Goal: Transaction & Acquisition: Purchase product/service

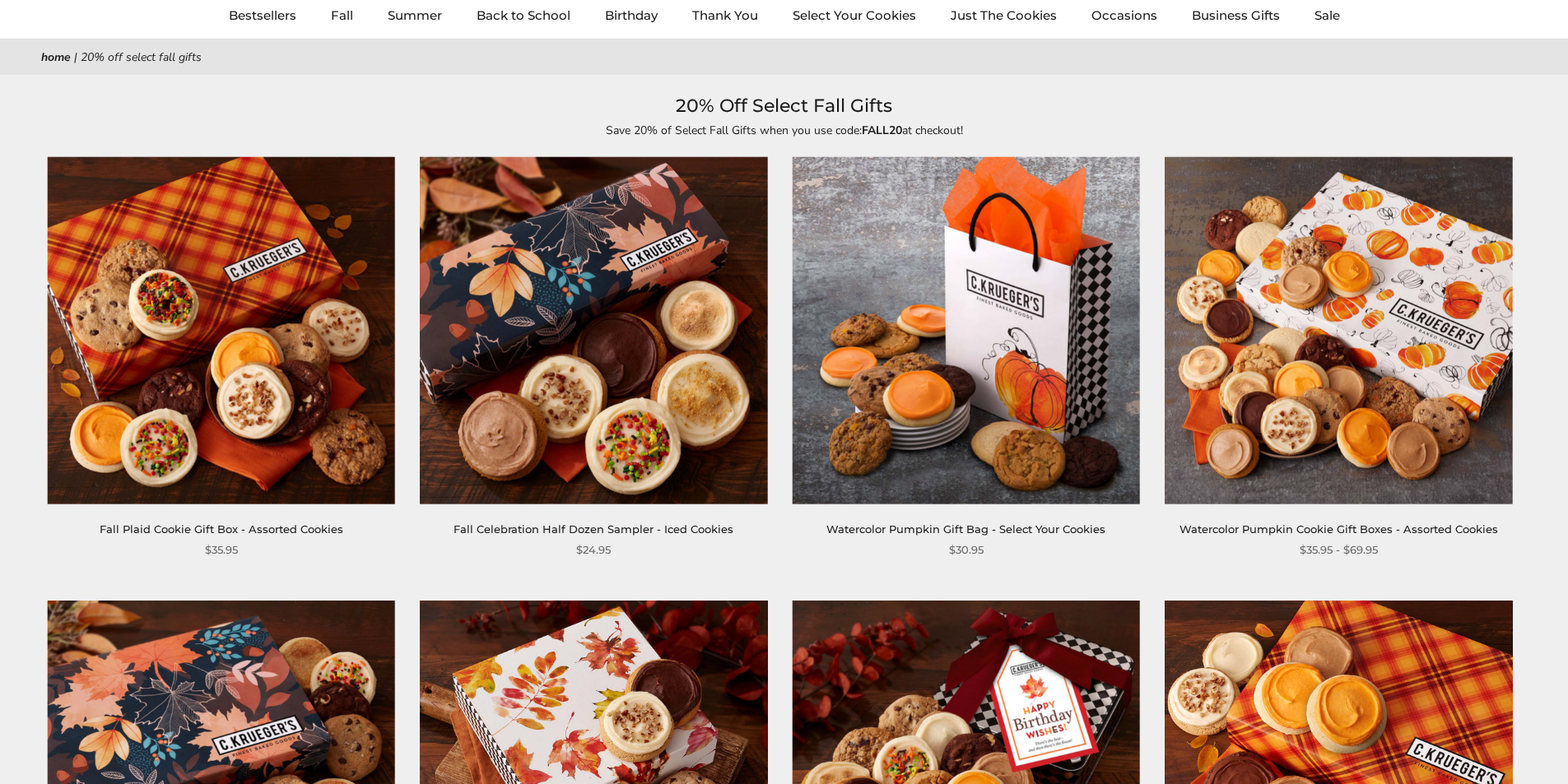
scroll to position [83, 0]
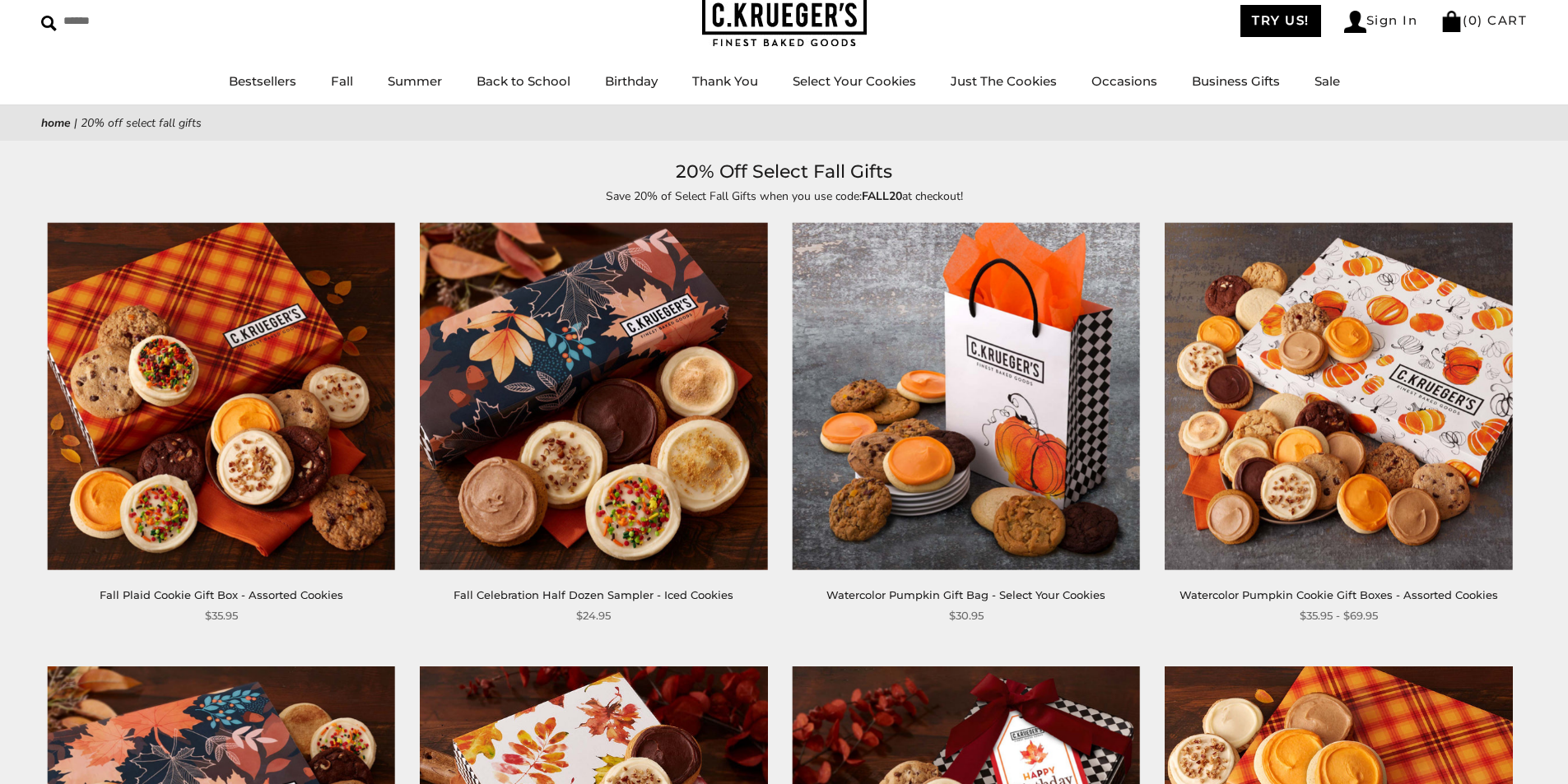
click at [191, 419] on img at bounding box center [222, 397] width 348 height 348
click at [191, 420] on img at bounding box center [222, 397] width 348 height 348
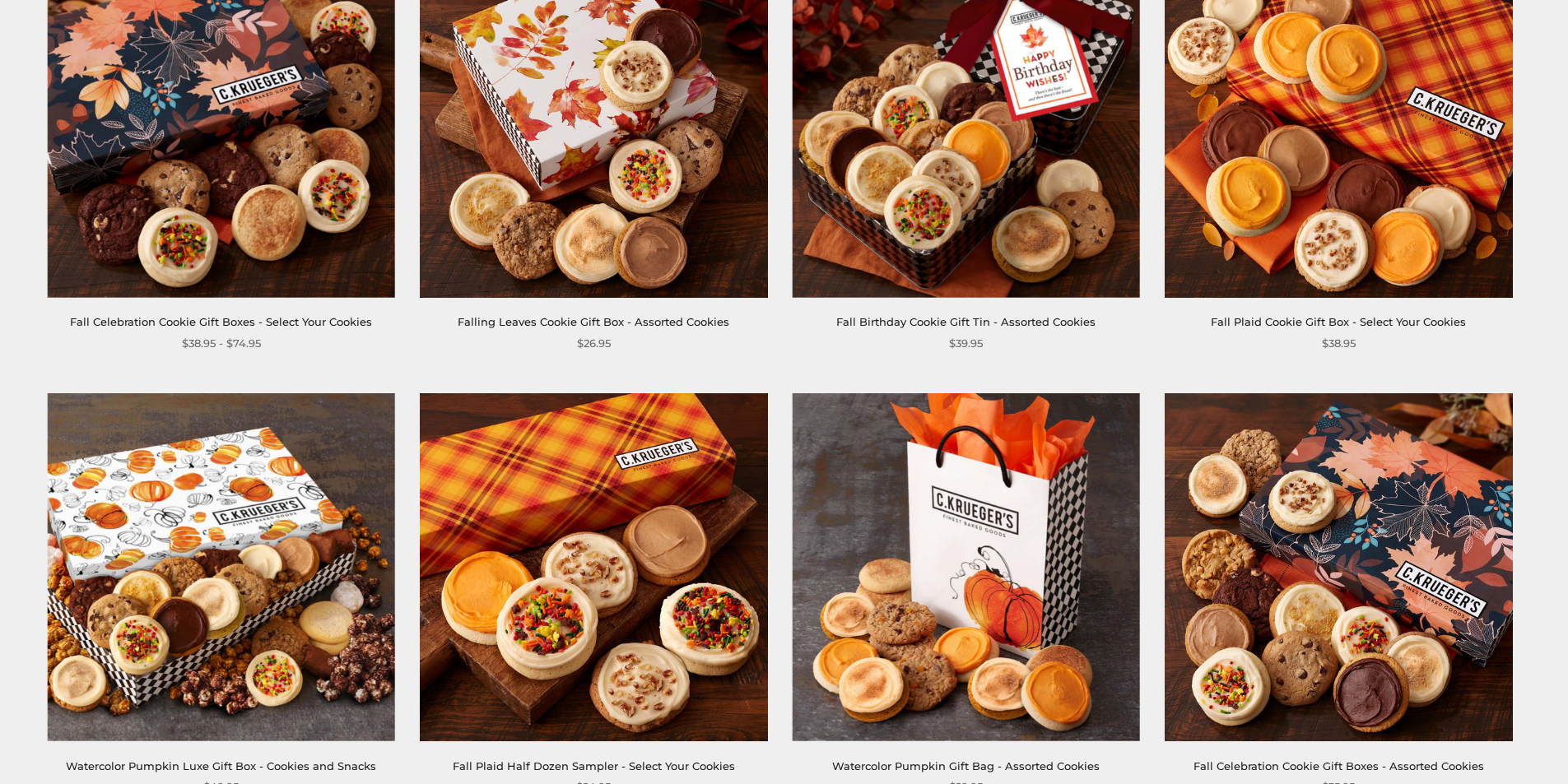
scroll to position [823, 0]
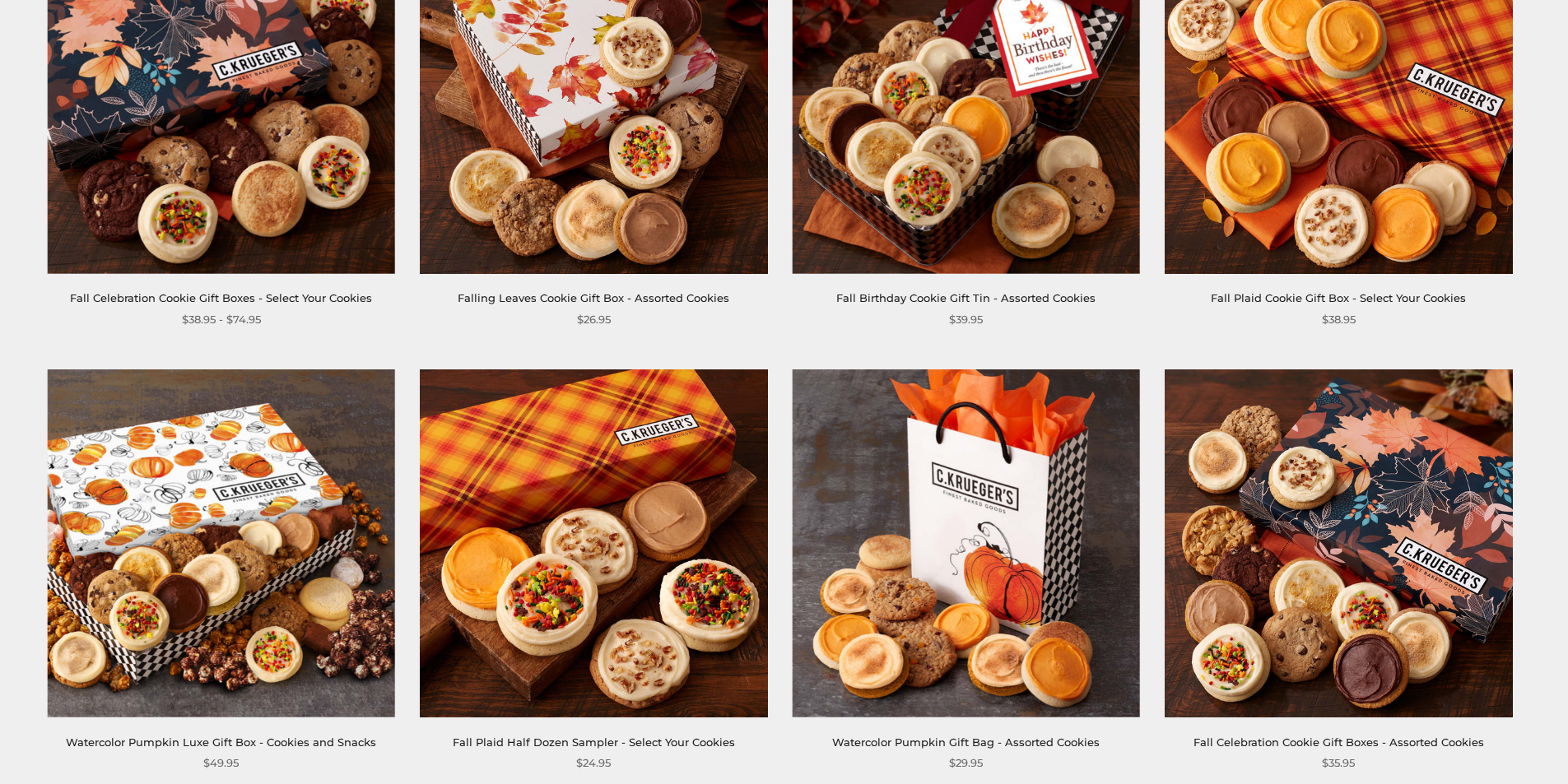
click at [1413, 191] on img at bounding box center [1338, 100] width 348 height 348
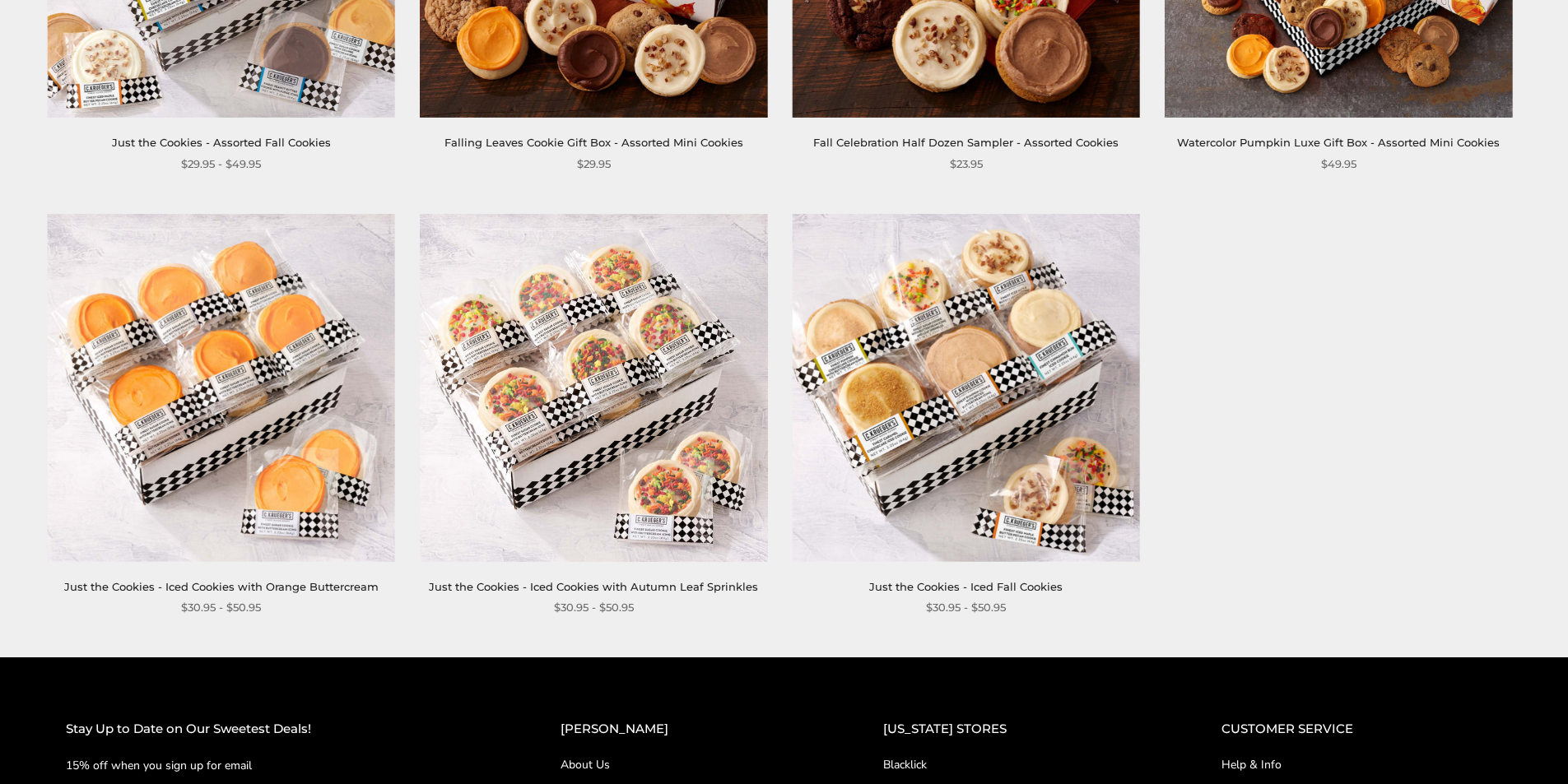
scroll to position [2314, 0]
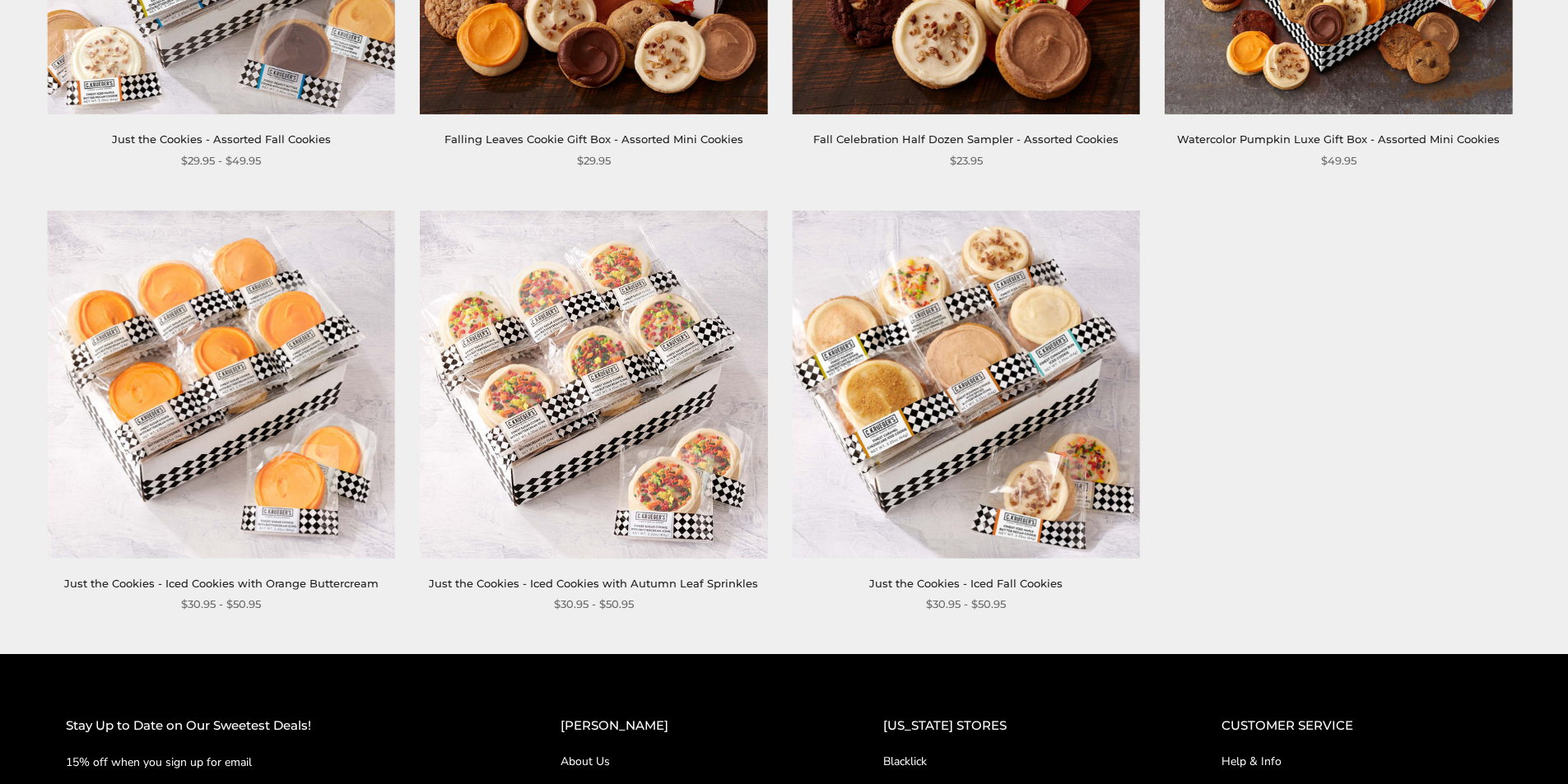
click at [951, 410] on img at bounding box center [967, 384] width 348 height 348
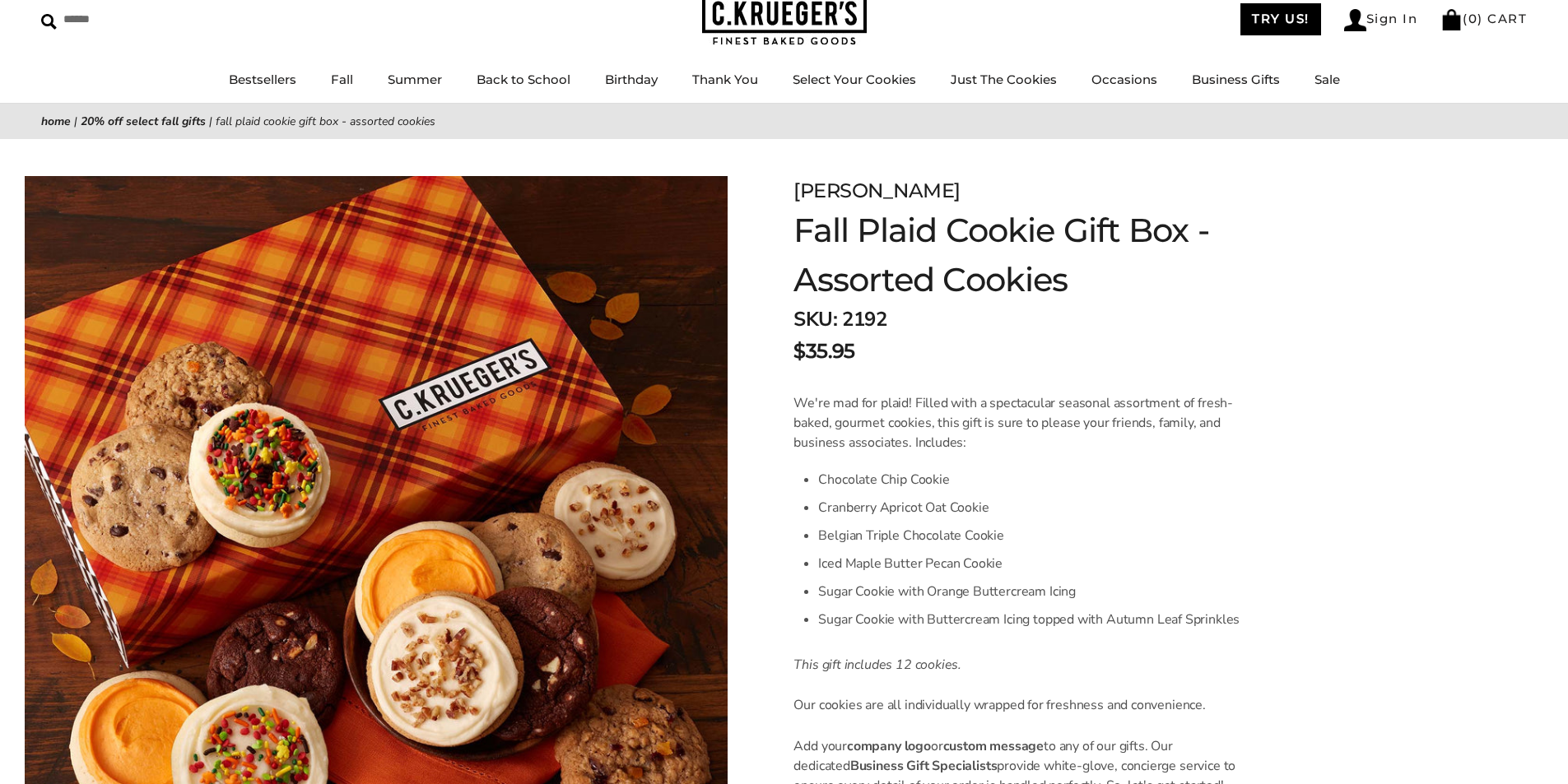
scroll to position [83, 0]
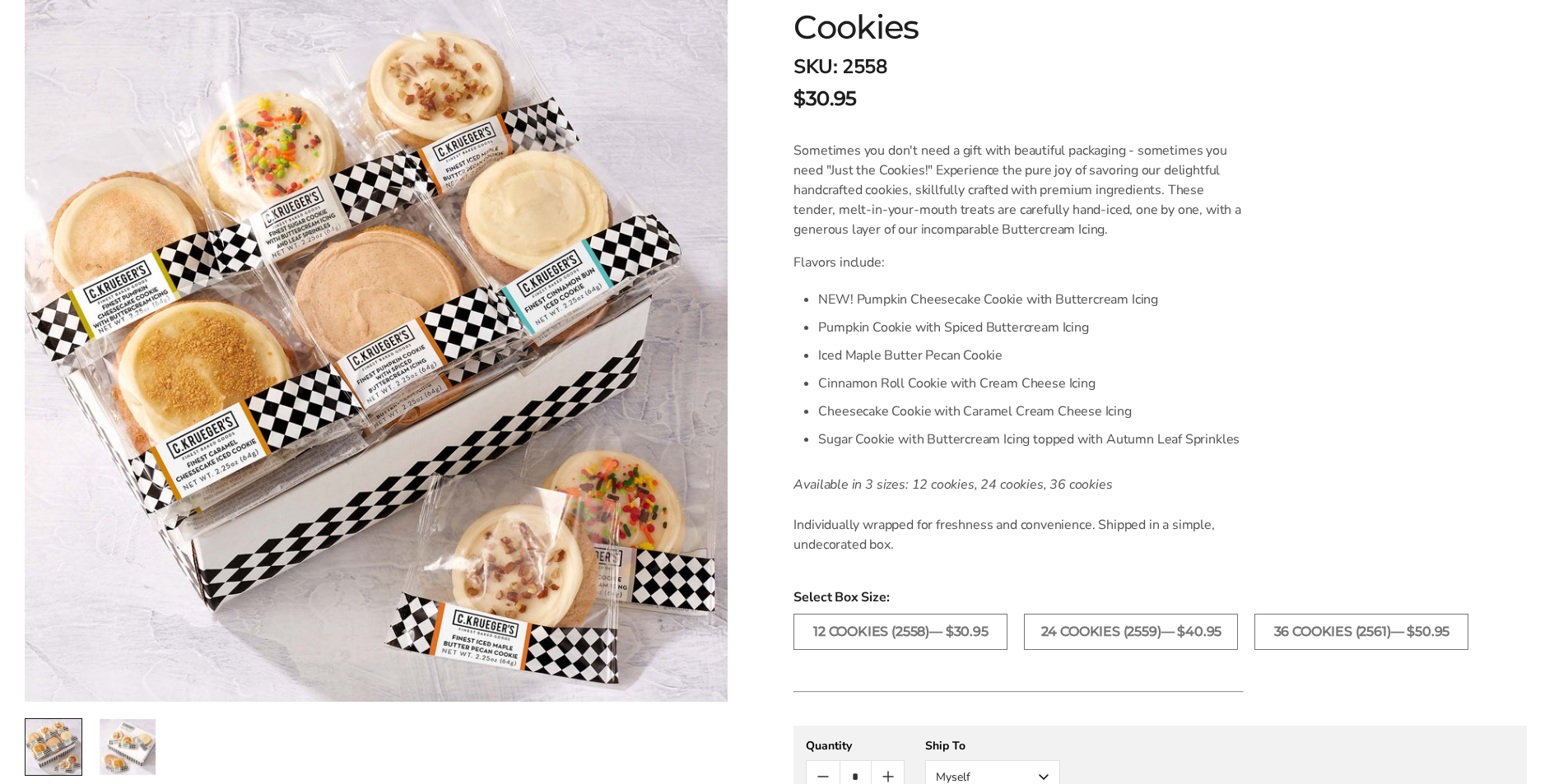
scroll to position [343, 0]
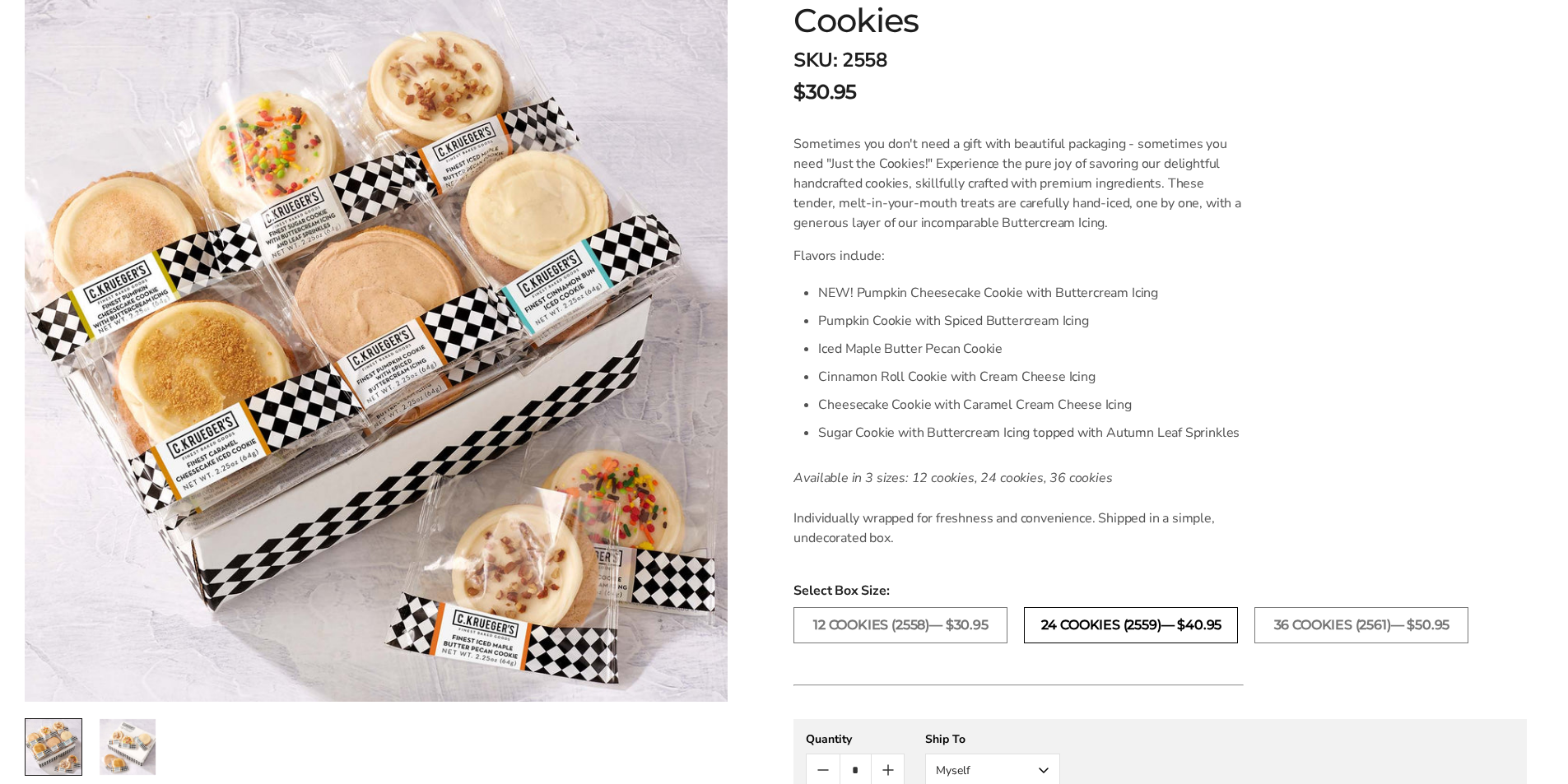
click at [1163, 627] on label "24 COOKIES (2559)— $40.95" at bounding box center [1131, 625] width 214 height 36
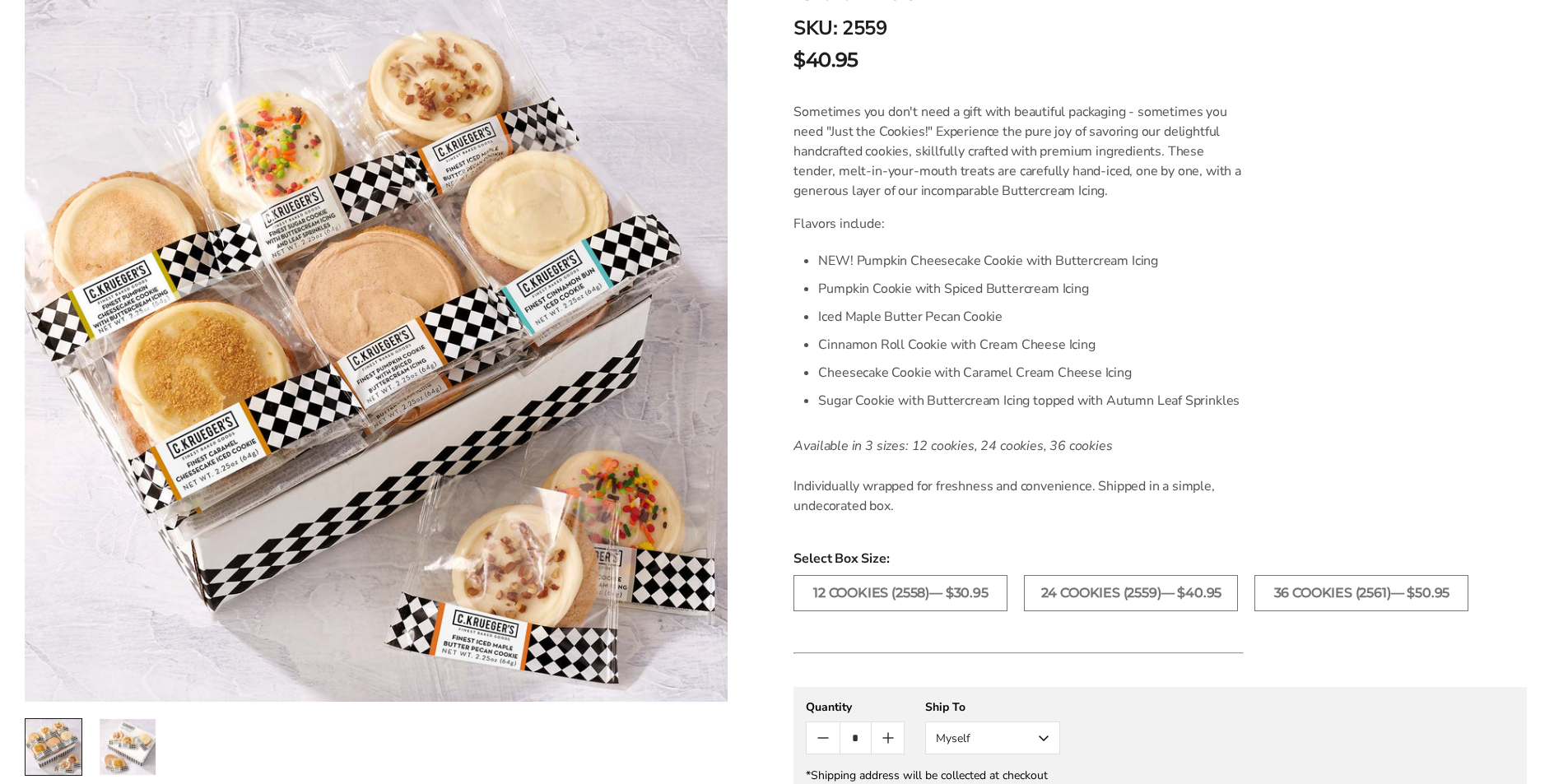
scroll to position [395, 0]
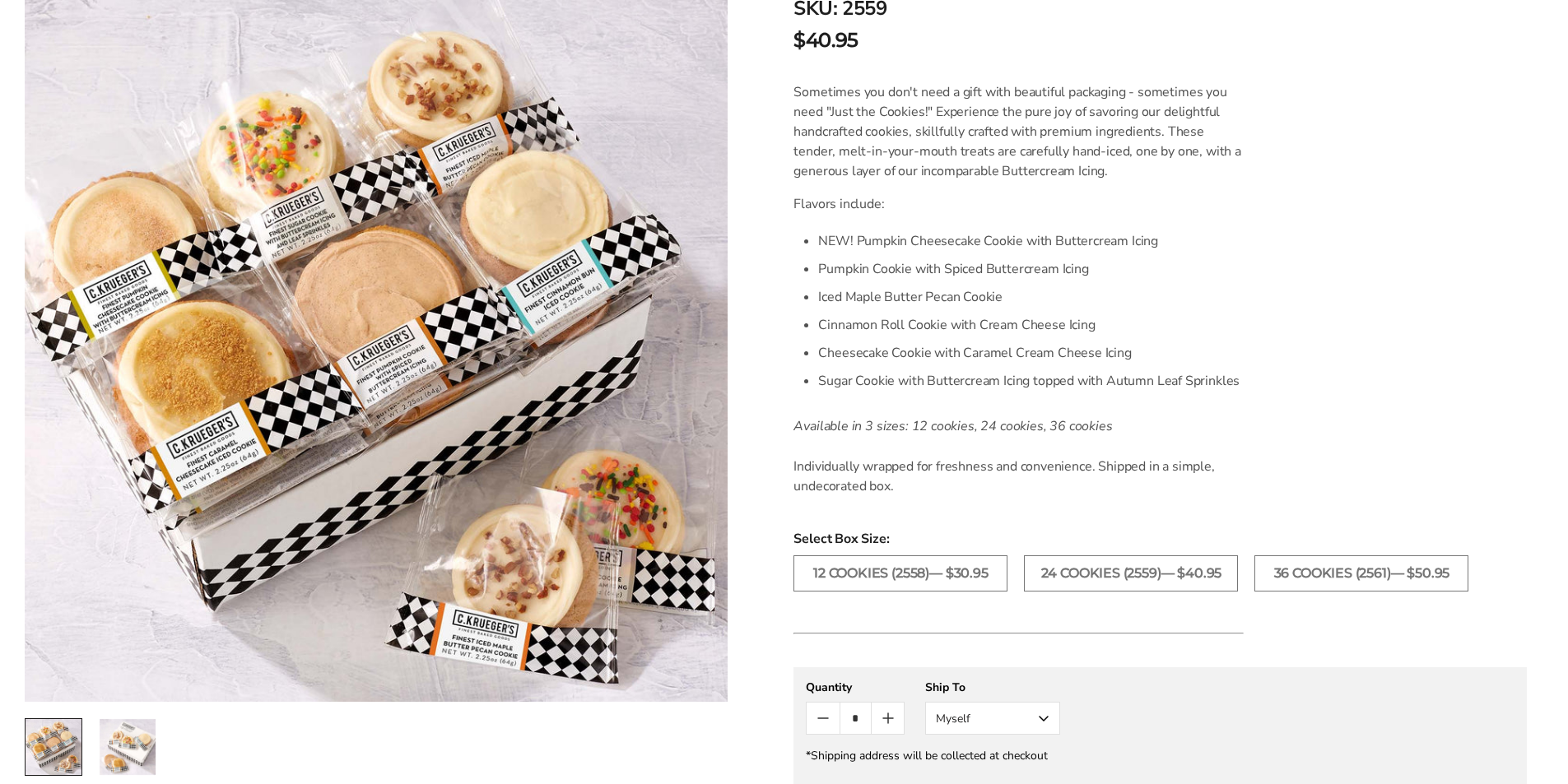
click at [885, 716] on icon "Count plus" at bounding box center [888, 718] width 20 height 20
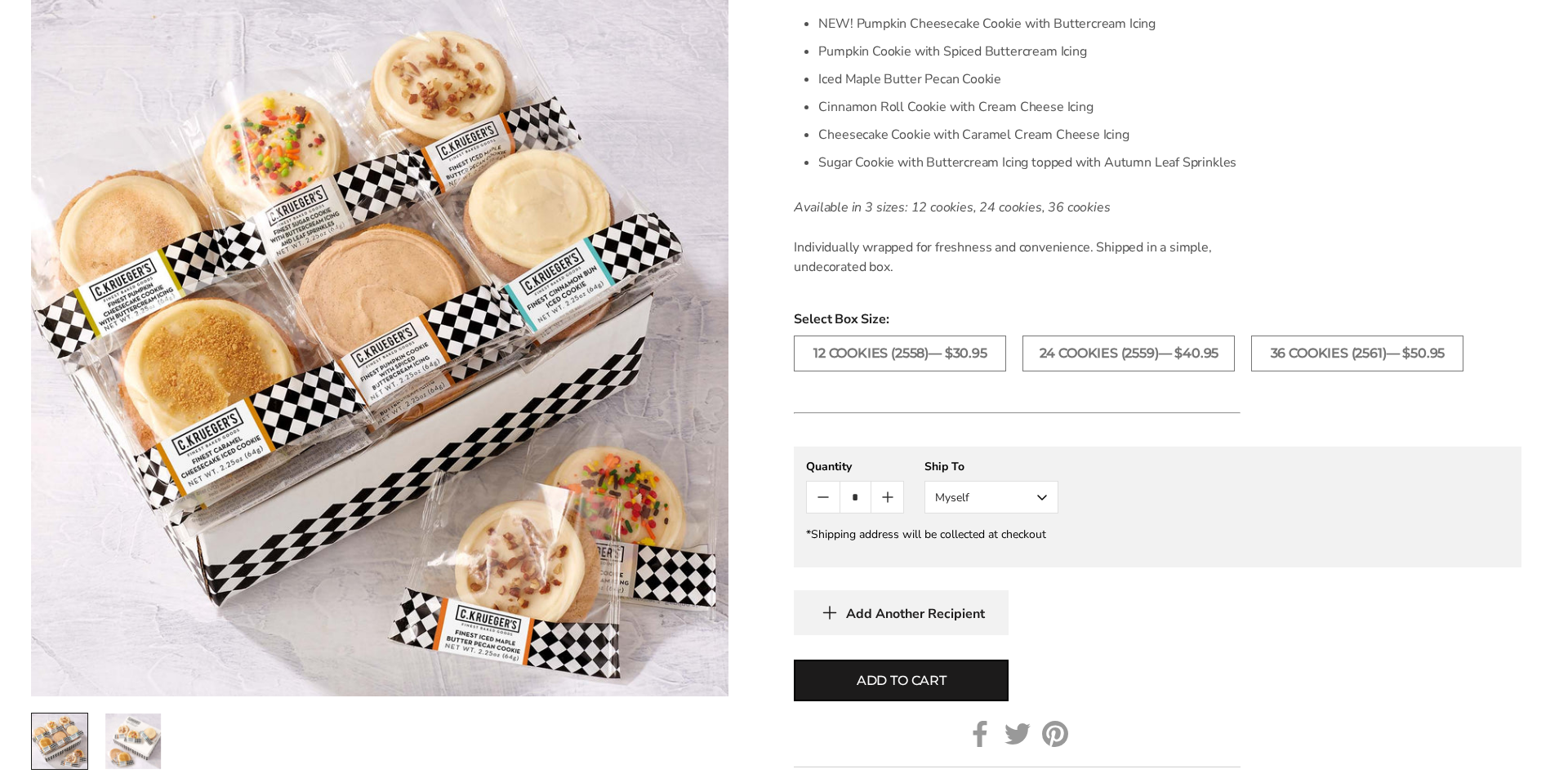
scroll to position [610, 0]
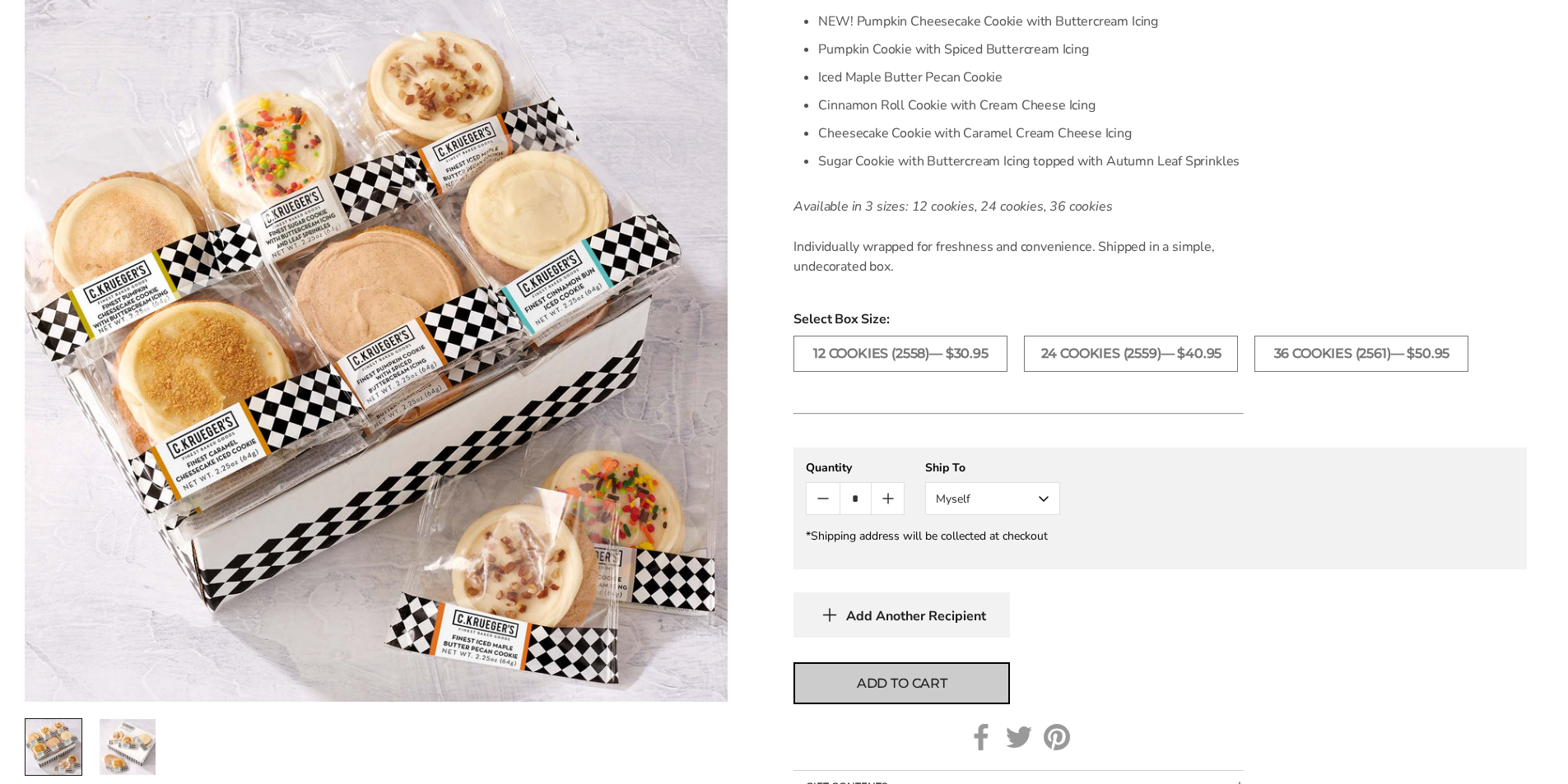
click at [947, 678] on span "Add to cart" at bounding box center [902, 684] width 90 height 20
type input "*"
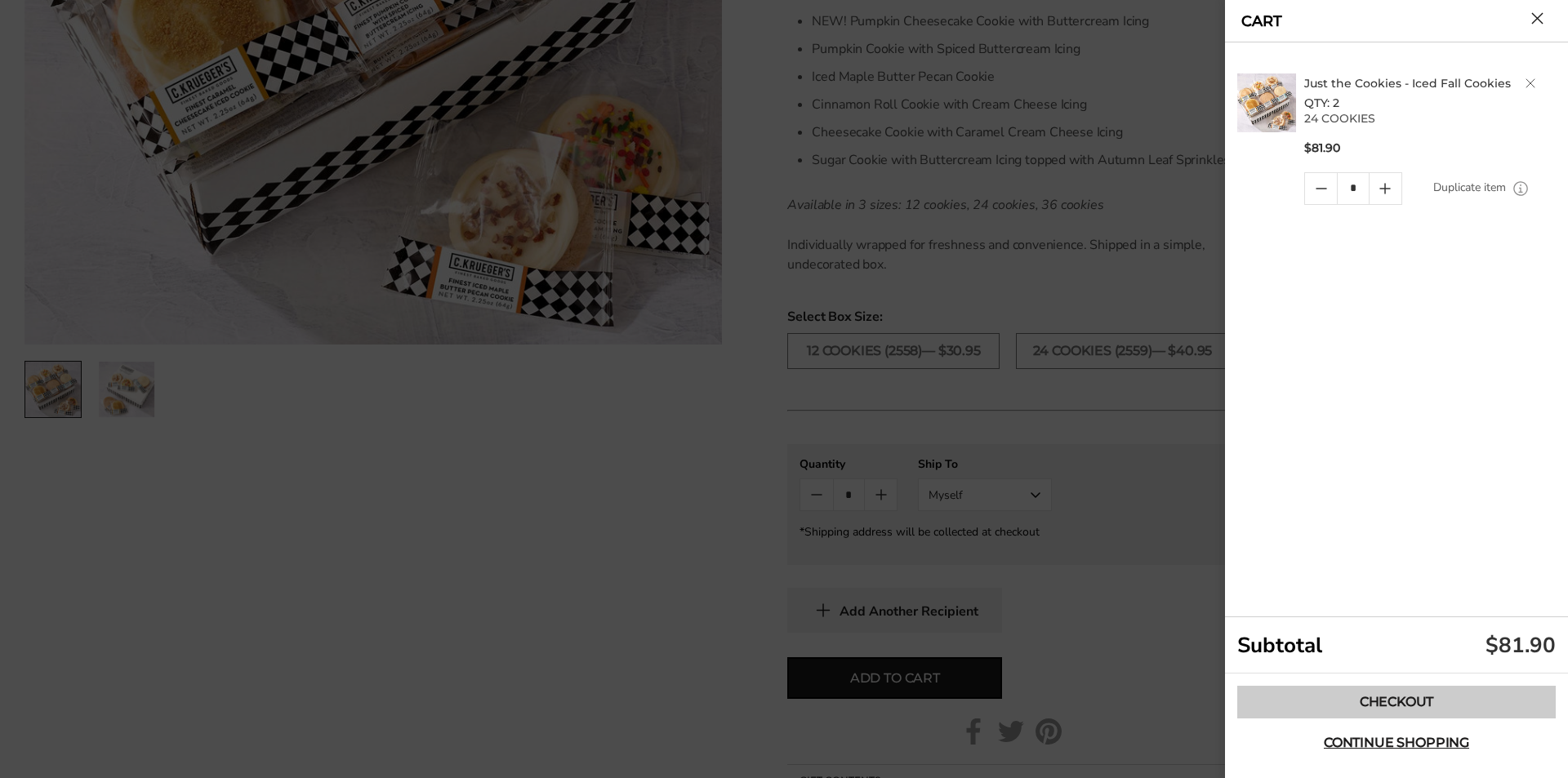
click at [1376, 700] on link "Checkout" at bounding box center [1396, 703] width 319 height 33
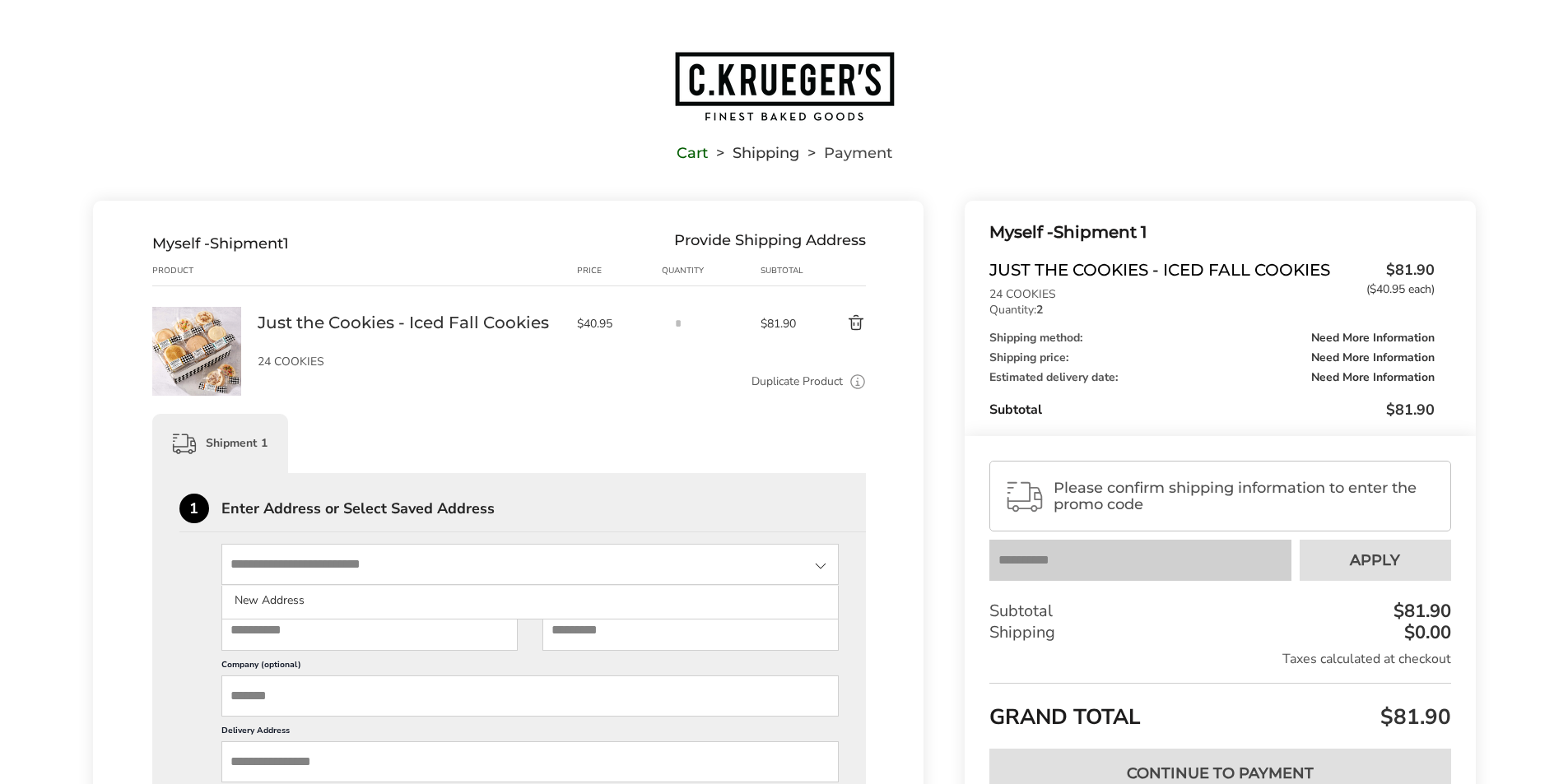
click at [245, 561] on input "State" at bounding box center [530, 565] width 618 height 41
click at [240, 632] on input "First Name" at bounding box center [369, 631] width 297 height 41
type input "*"
type input "*****"
type input "******"
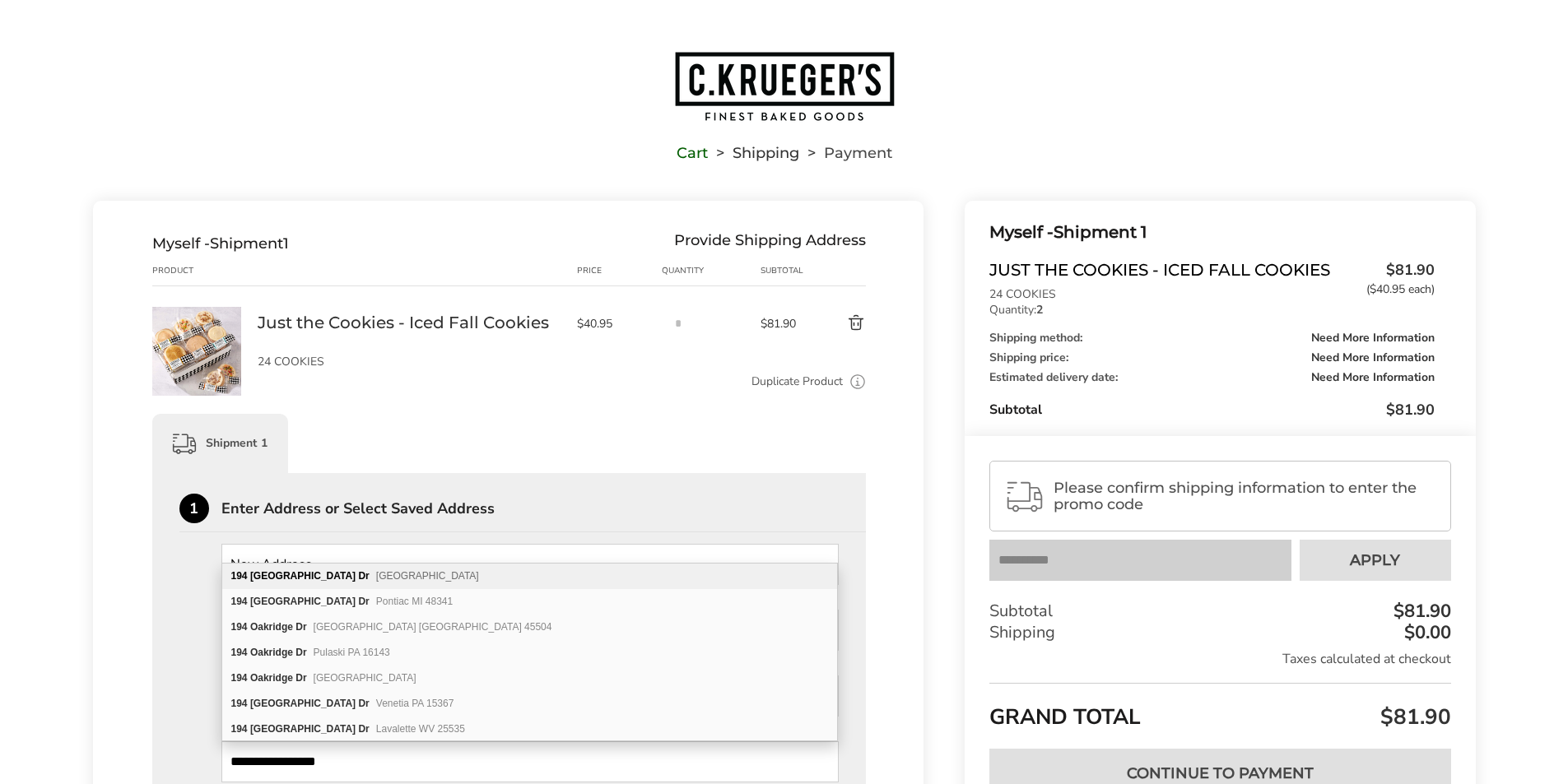
click at [287, 581] on b "[GEOGRAPHIC_DATA]" at bounding box center [303, 577] width 105 height 12
type input "**********"
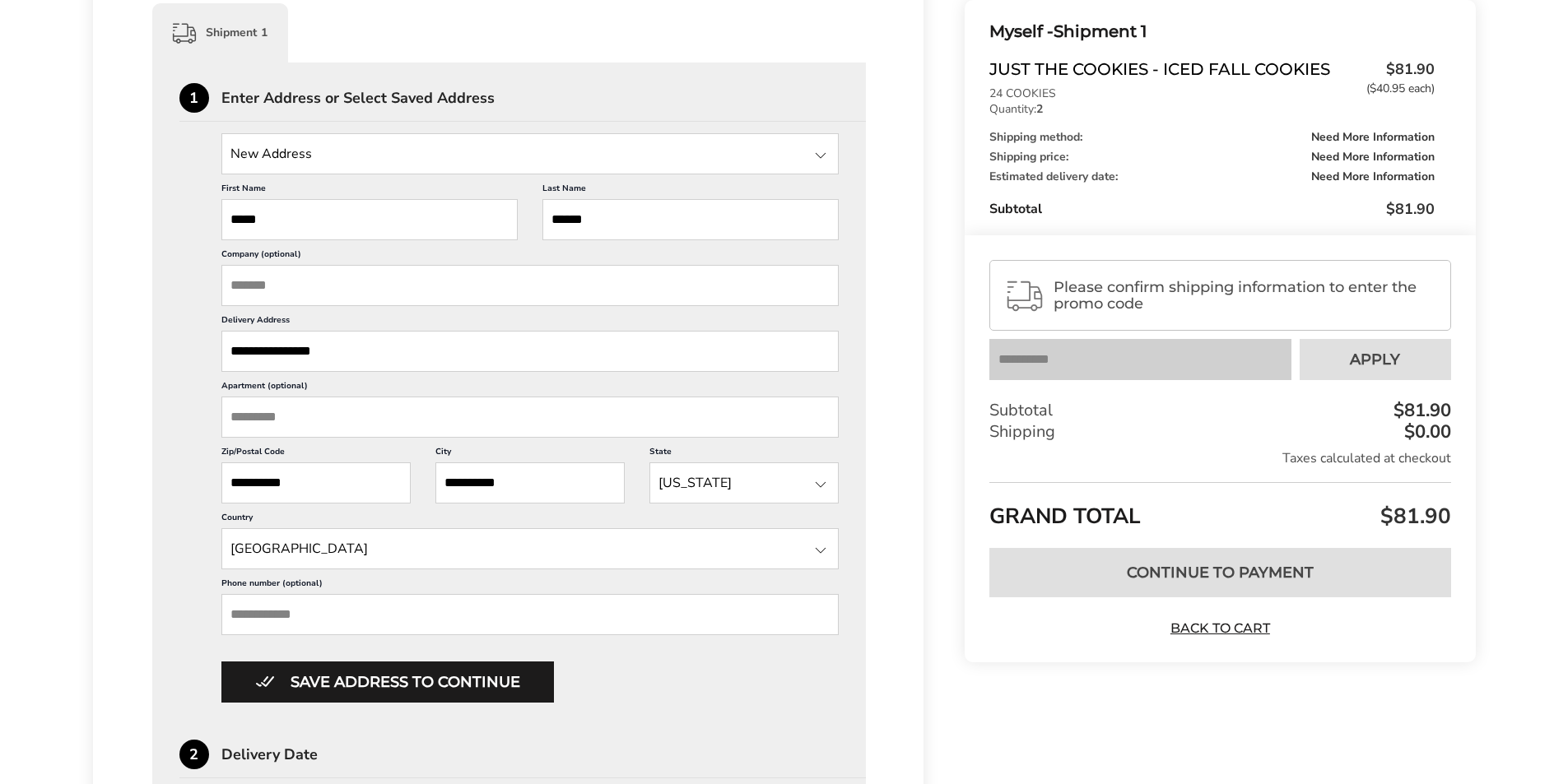
scroll to position [412, 0]
click at [258, 616] on input "Phone number (optional)" at bounding box center [530, 614] width 618 height 41
type input "*"
type input "**********"
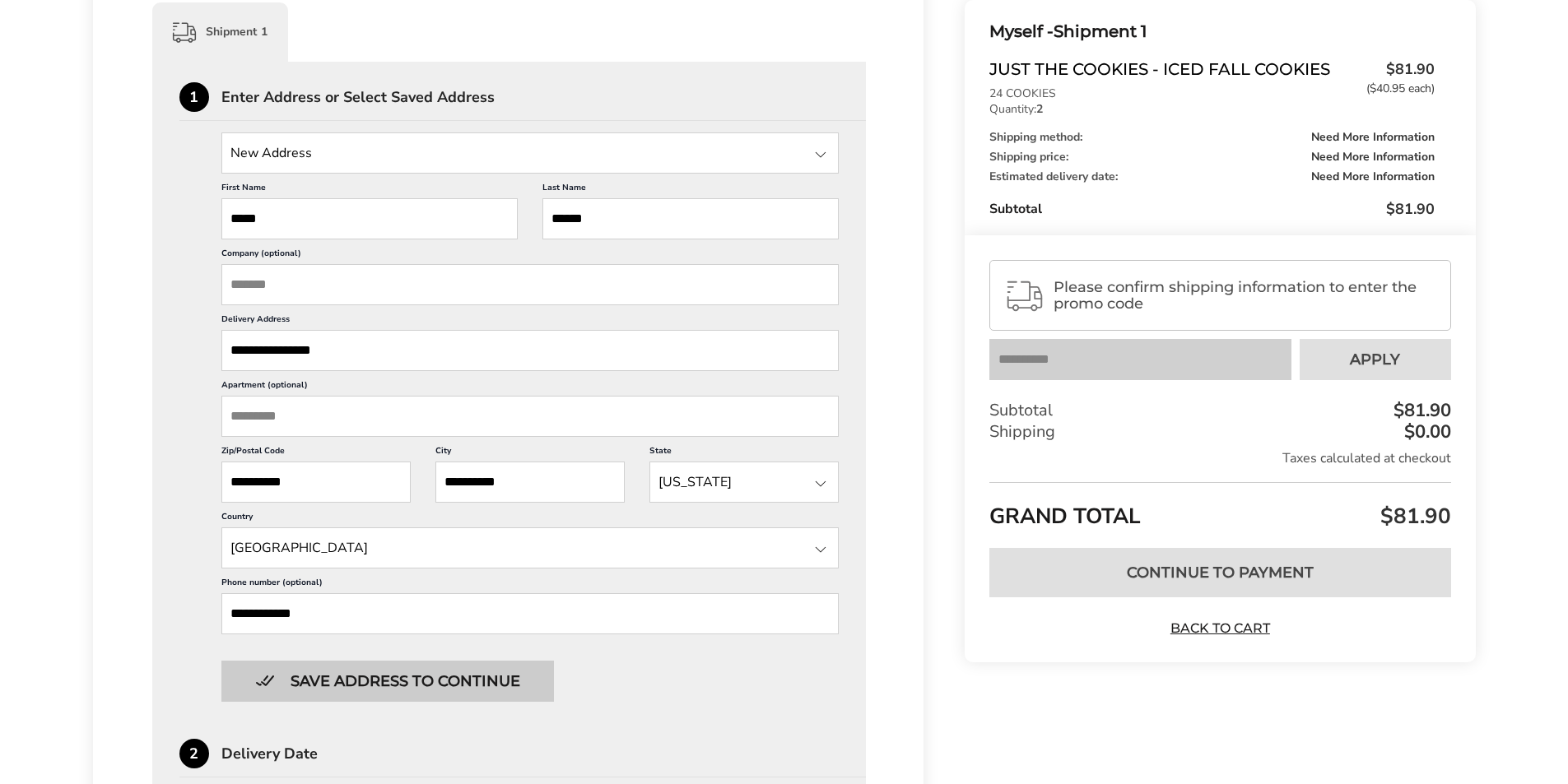
click at [390, 688] on button "Save address to continue" at bounding box center [387, 682] width 332 height 41
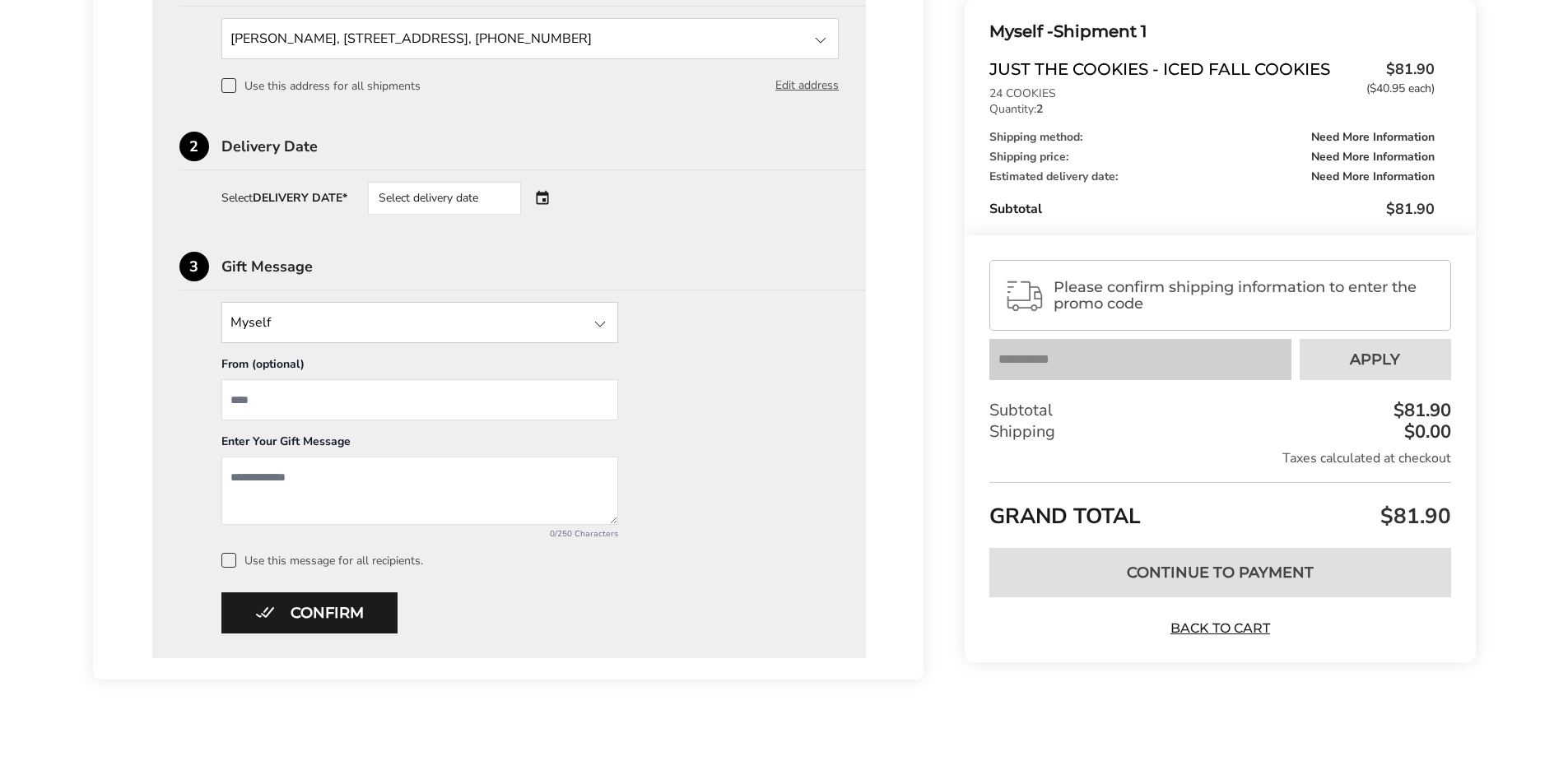
scroll to position [529, 0]
click at [307, 611] on button "Confirm" at bounding box center [308, 611] width 176 height 41
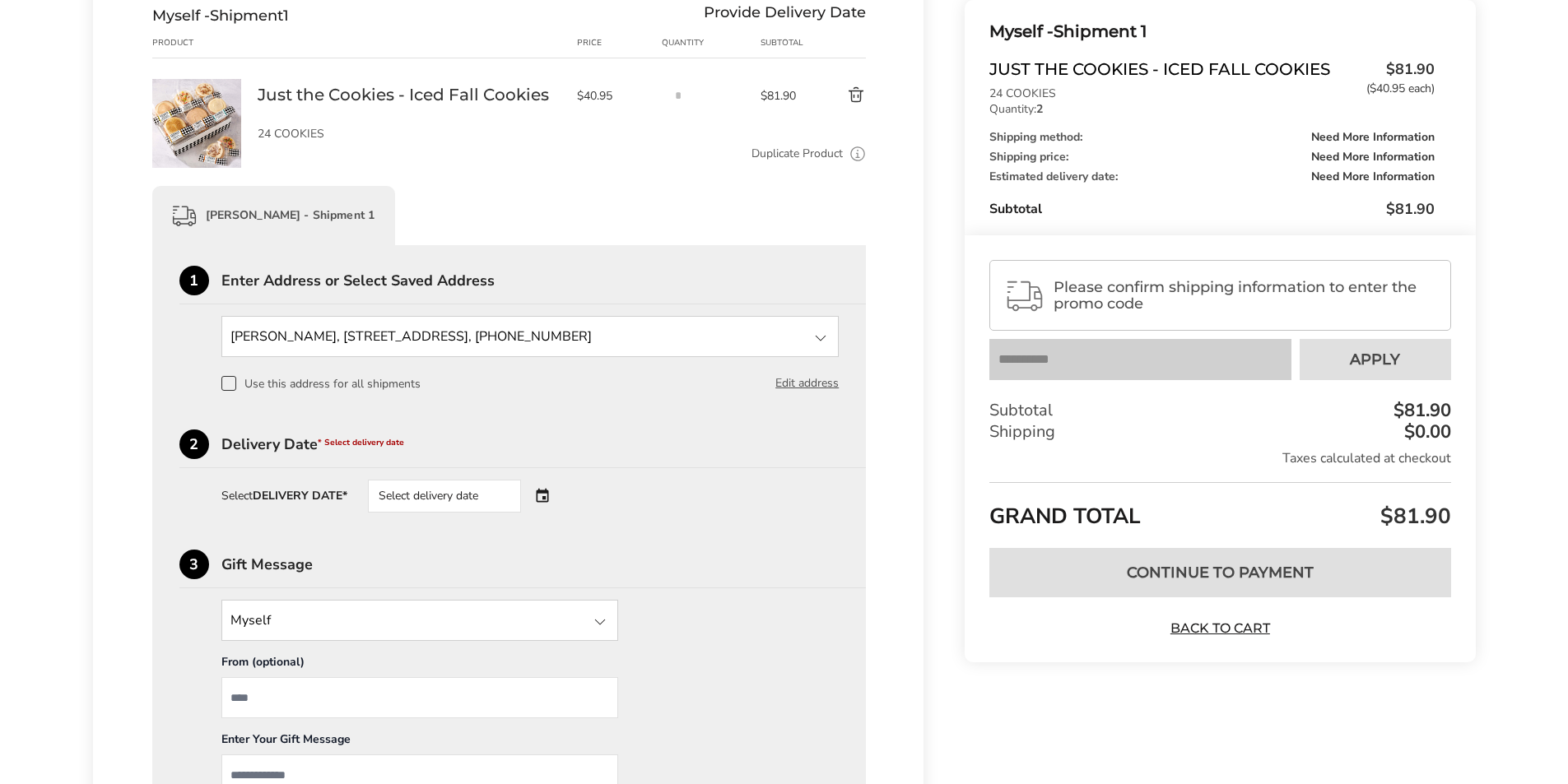
scroll to position [199, 0]
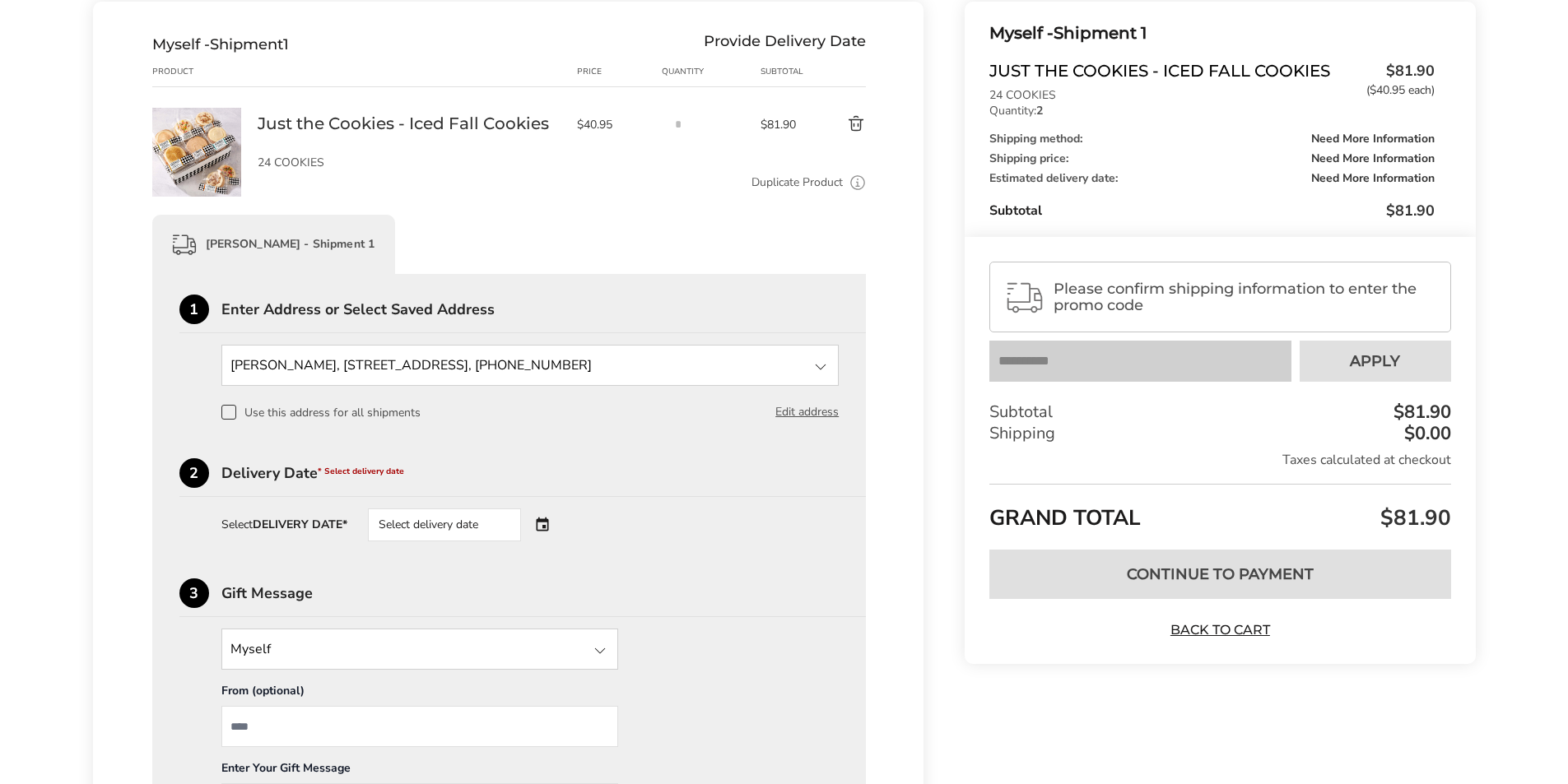
click at [464, 526] on div "Select delivery date" at bounding box center [444, 526] width 153 height 33
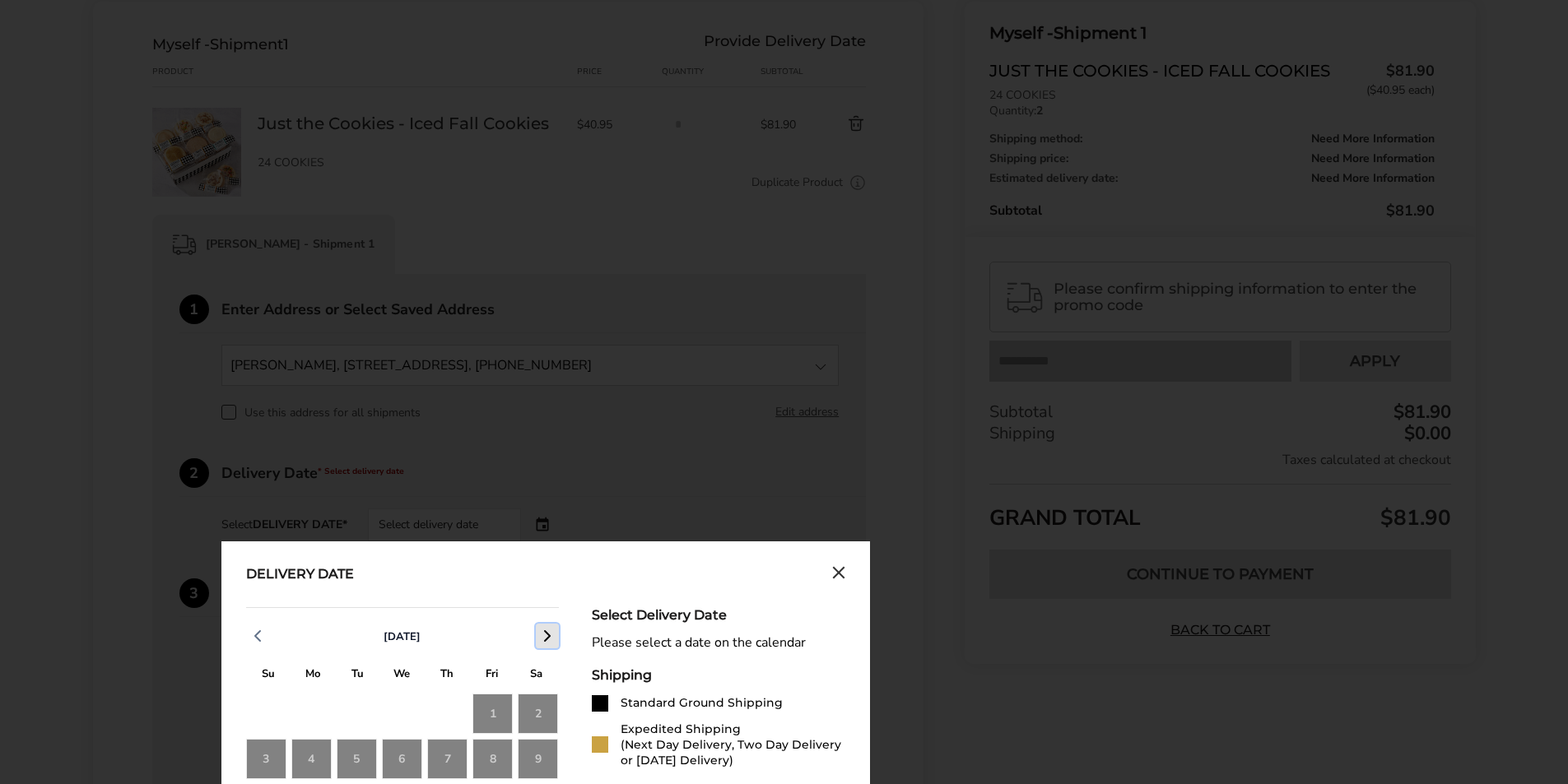
click at [542, 636] on icon "button" at bounding box center [547, 637] width 20 height 20
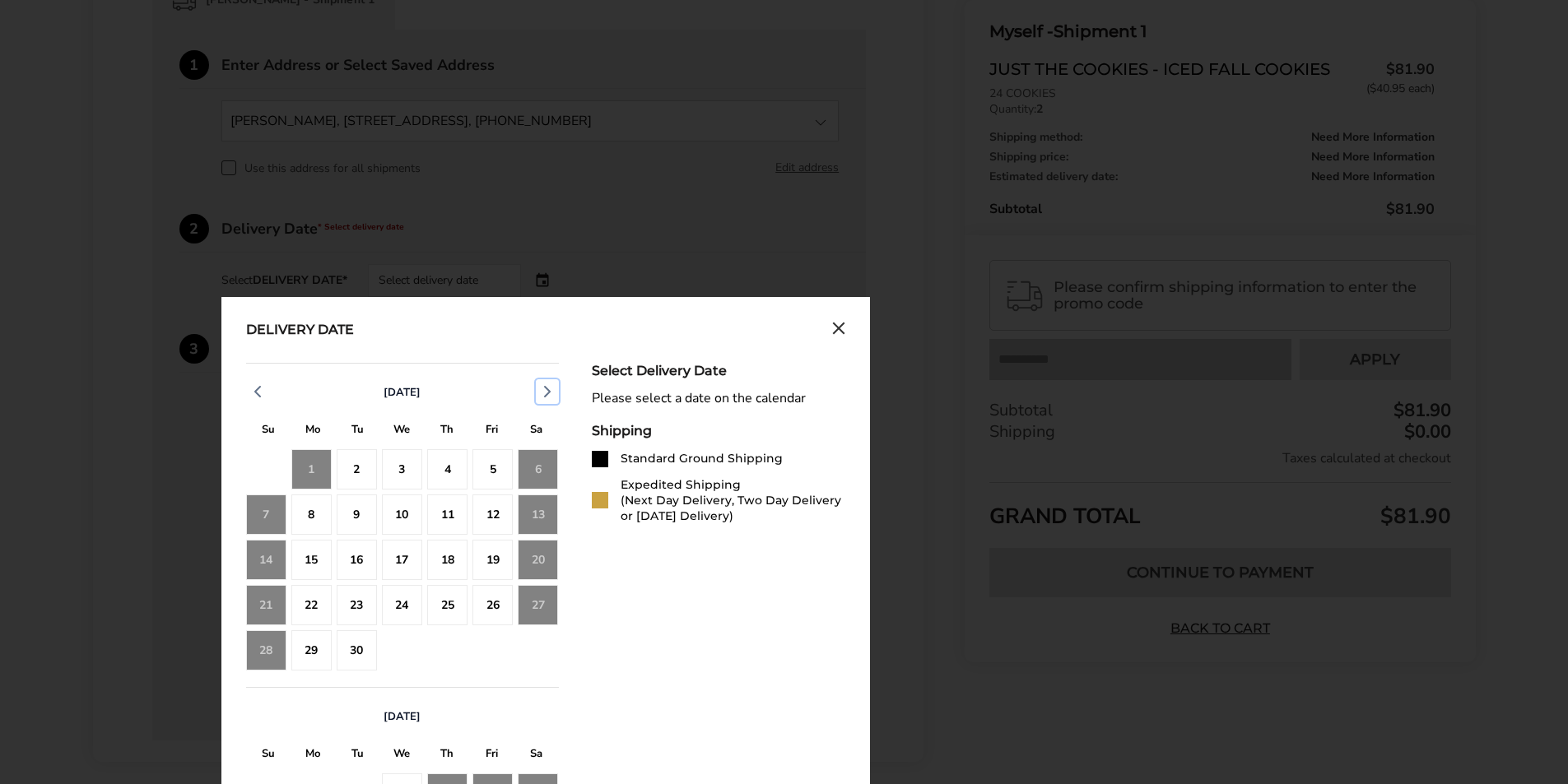
scroll to position [446, 0]
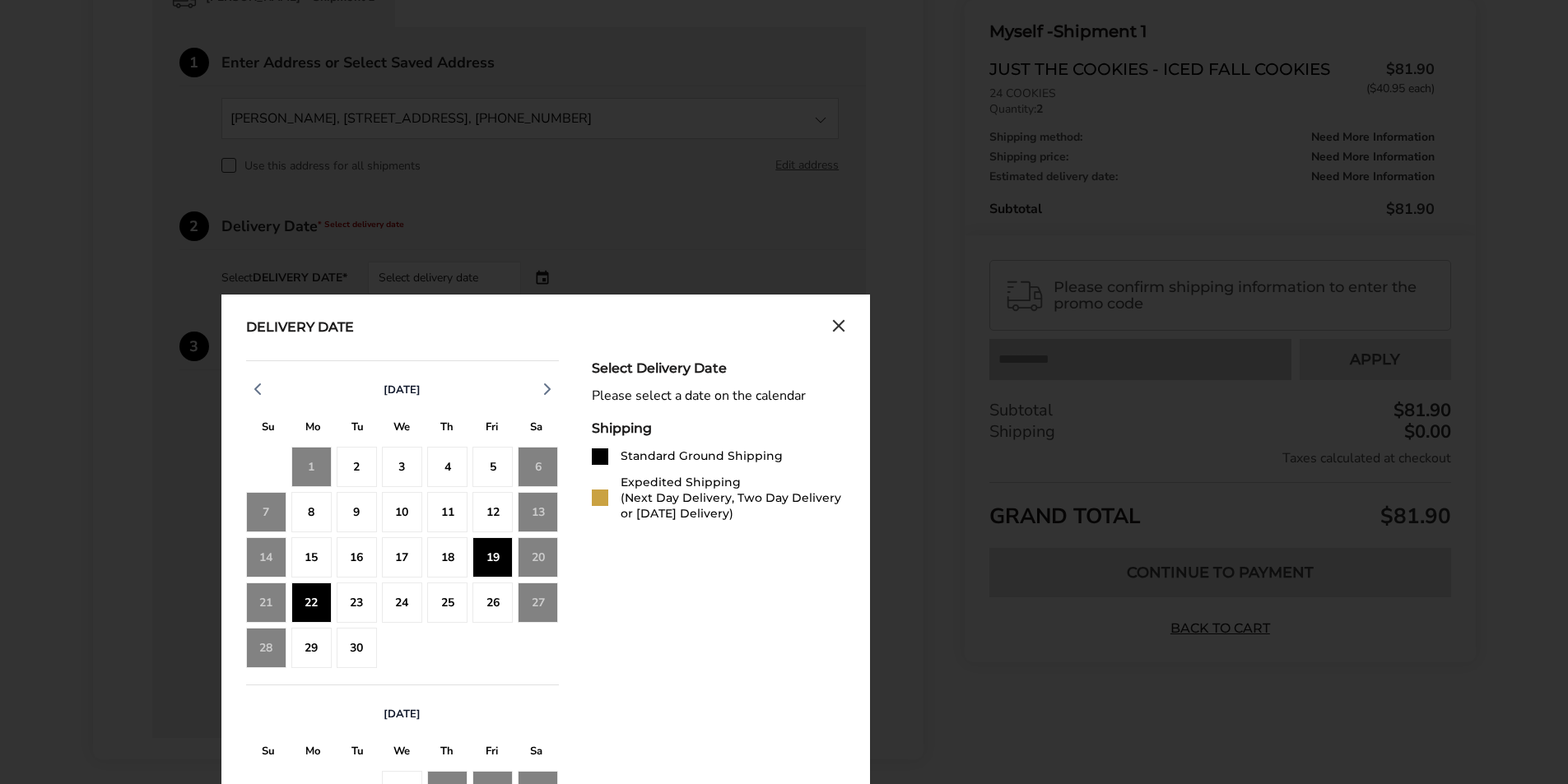
click at [308, 596] on div "22" at bounding box center [311, 602] width 40 height 40
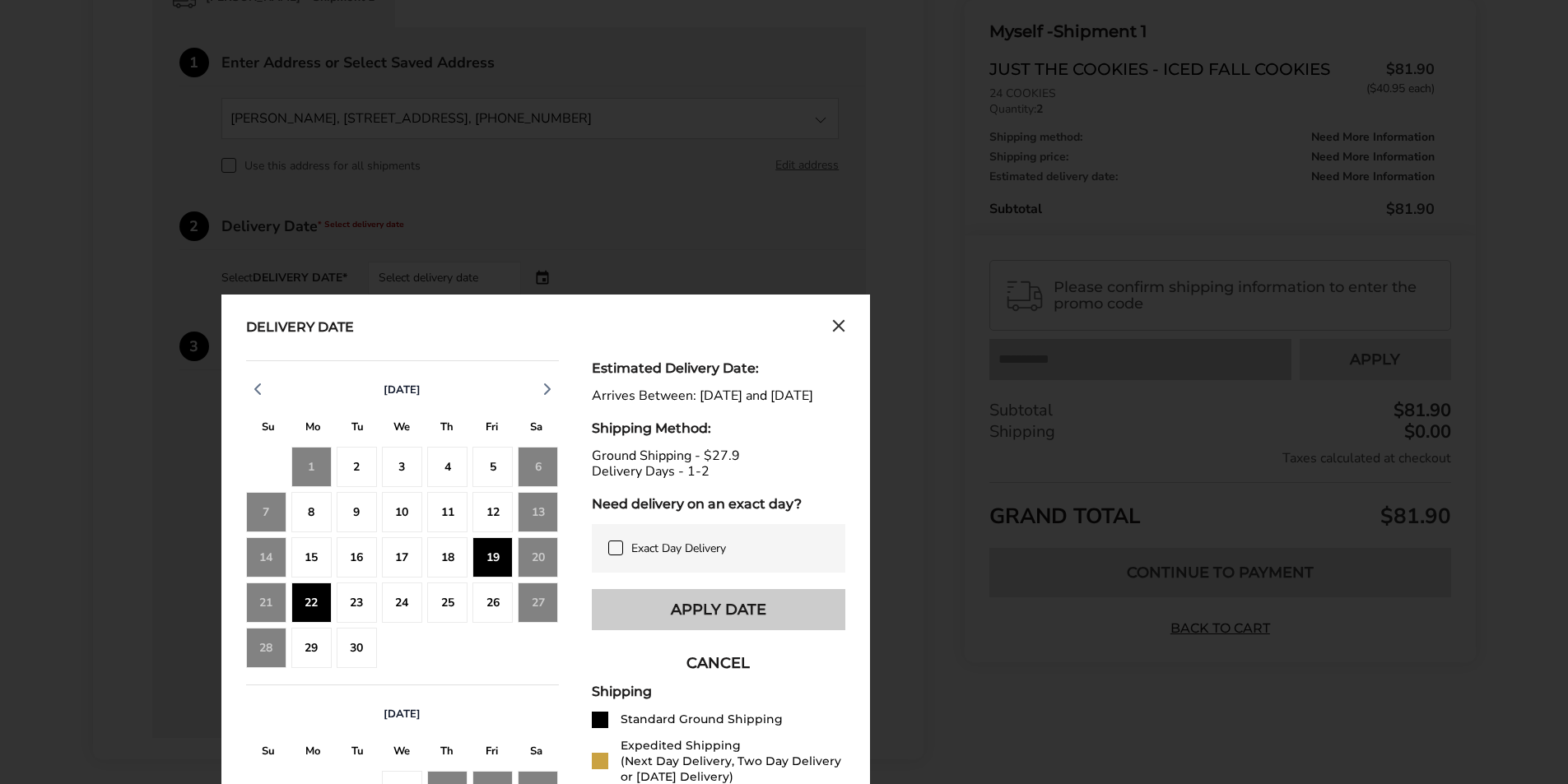
click at [738, 625] on button "Apply Date" at bounding box center [718, 610] width 253 height 41
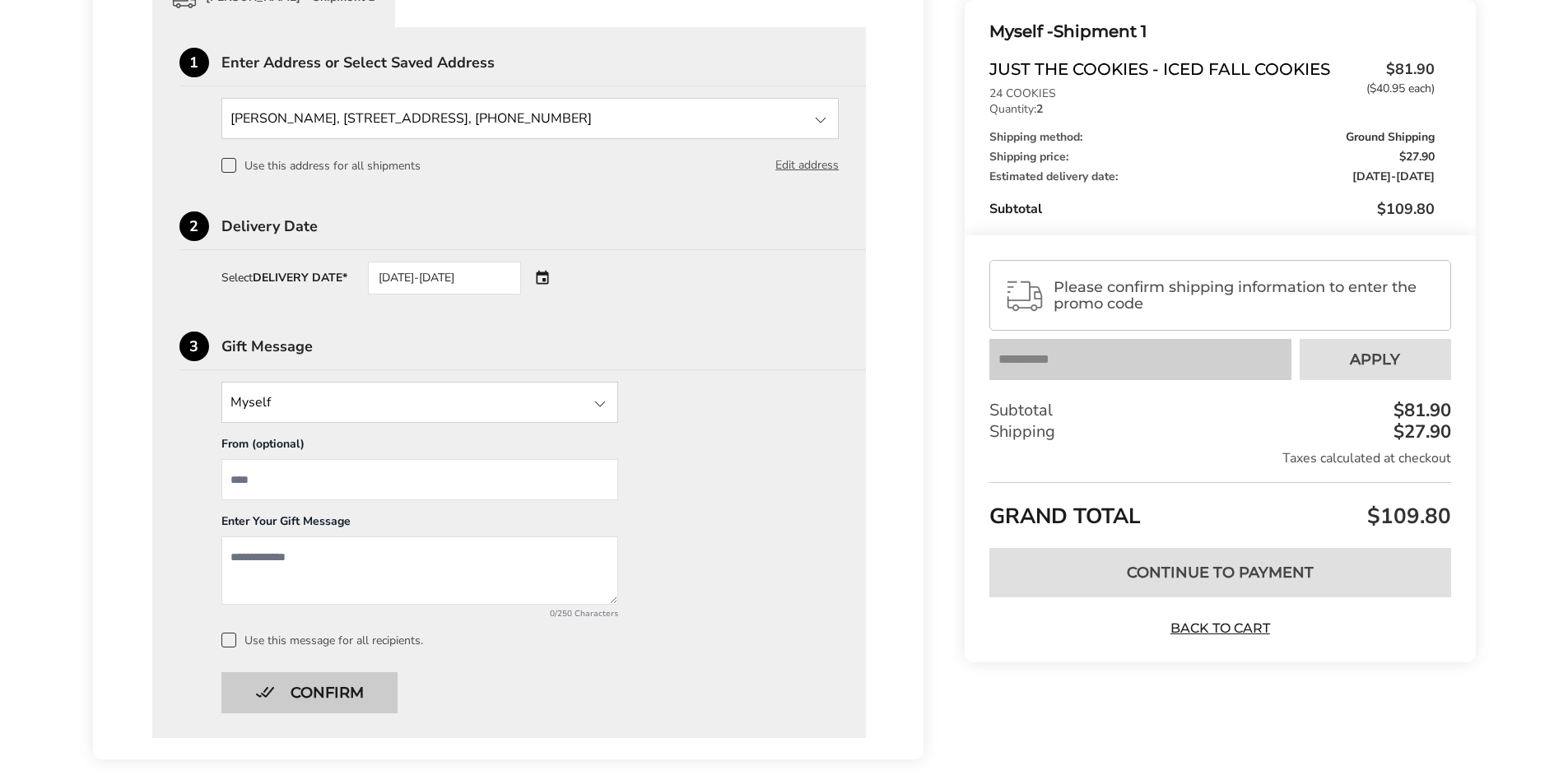
click at [339, 687] on button "Confirm" at bounding box center [308, 693] width 176 height 41
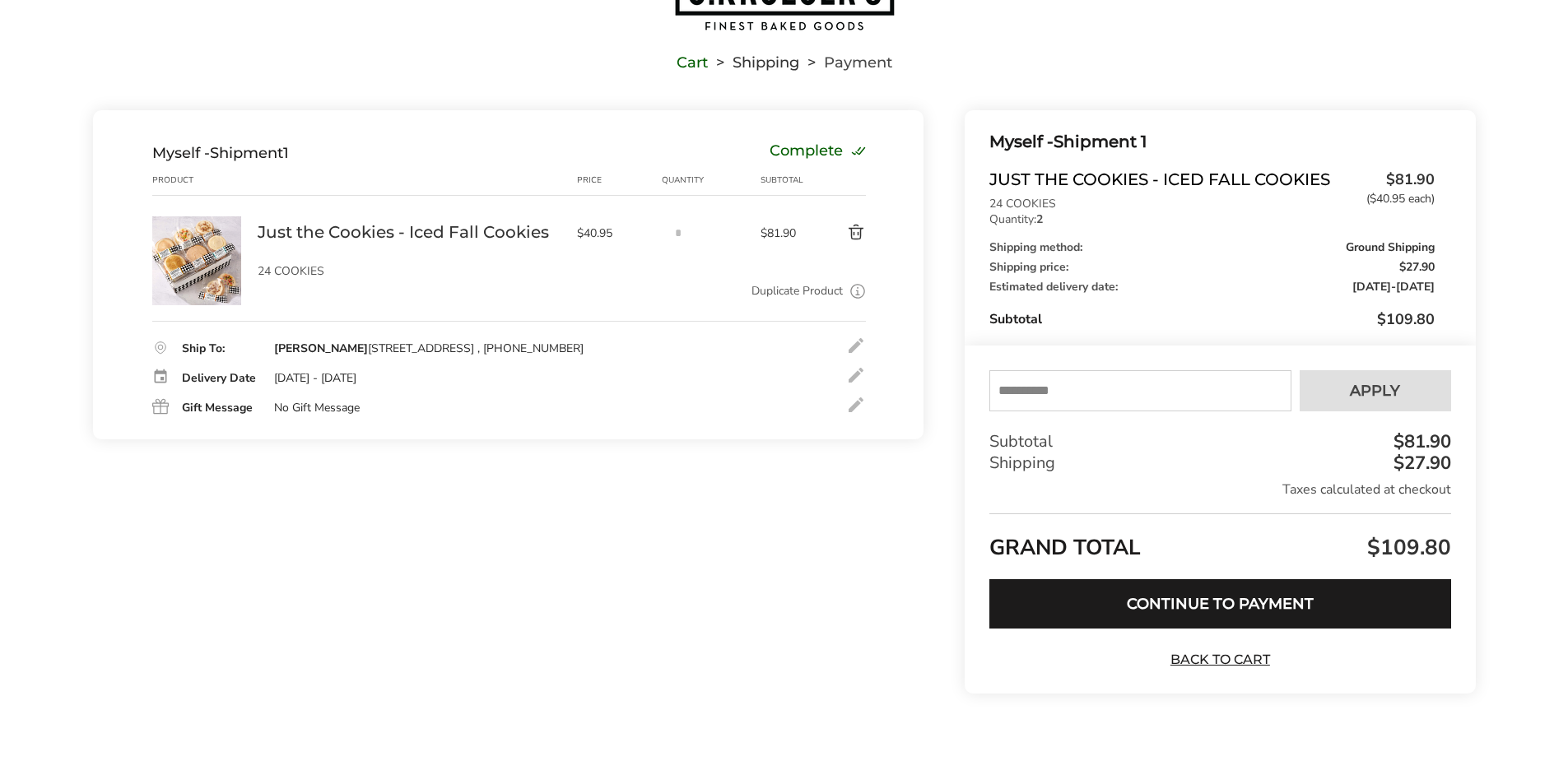
scroll to position [90, 0]
click at [1012, 394] on input "text" at bounding box center [1140, 391] width 302 height 41
type input "******"
click at [1382, 383] on span "Apply" at bounding box center [1374, 390] width 50 height 15
